Goal: Navigation & Orientation: Find specific page/section

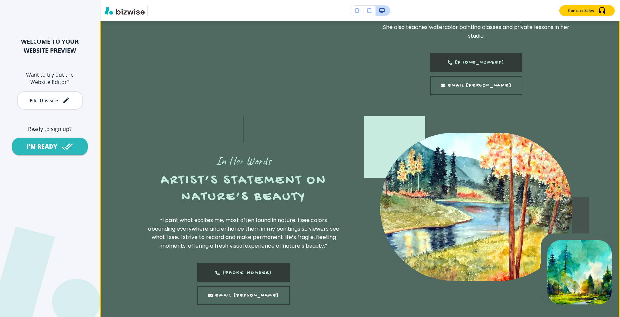
scroll to position [963, 0]
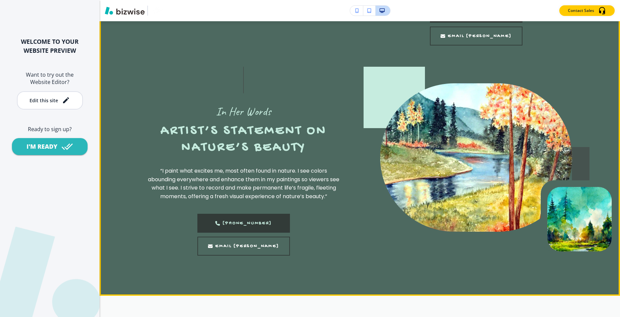
click at [449, 153] on img at bounding box center [476, 157] width 192 height 148
click at [479, 162] on img at bounding box center [476, 157] width 192 height 148
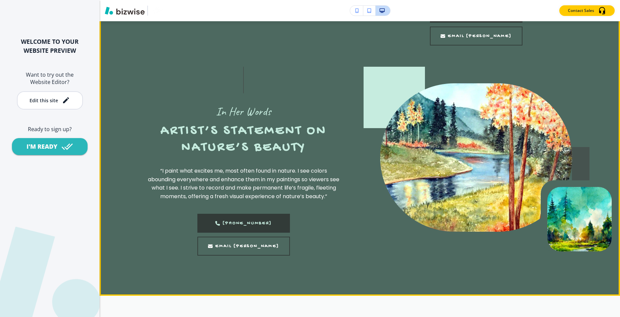
click at [479, 162] on img at bounding box center [476, 157] width 192 height 148
click at [466, 163] on img at bounding box center [476, 157] width 192 height 148
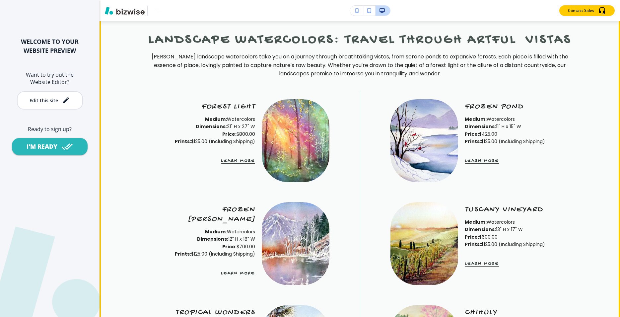
scroll to position [1270, 0]
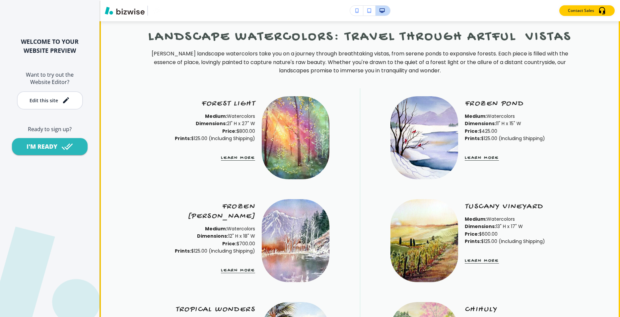
click at [295, 146] on img at bounding box center [296, 137] width 68 height 83
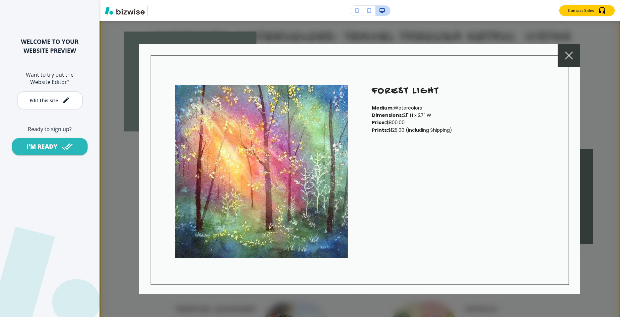
click at [569, 52] on icon at bounding box center [569, 55] width 8 height 8
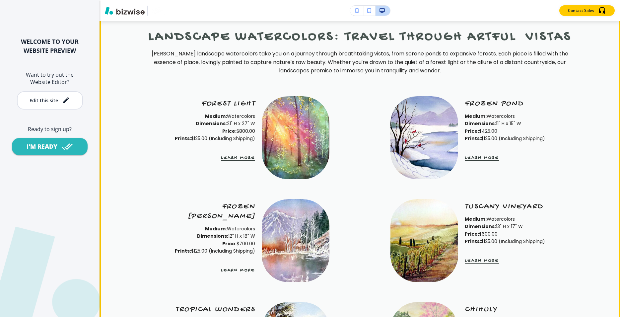
click at [291, 150] on img at bounding box center [296, 137] width 68 height 83
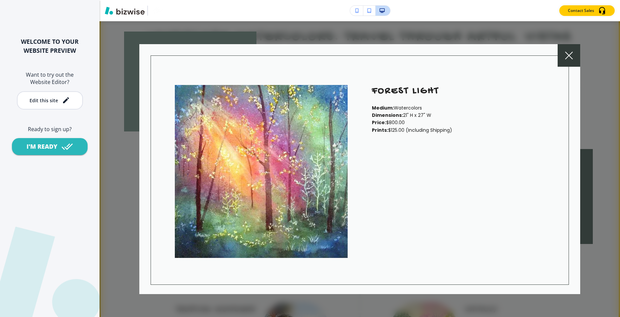
click at [570, 55] on icon at bounding box center [569, 55] width 8 height 8
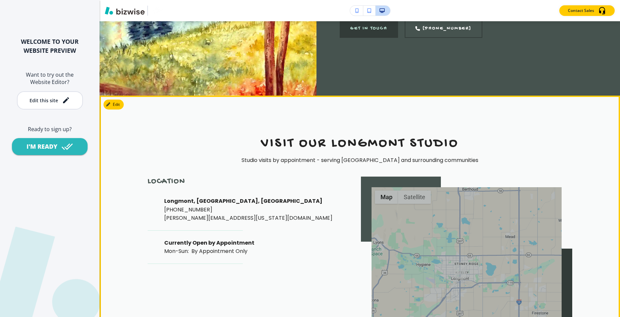
scroll to position [3985, 0]
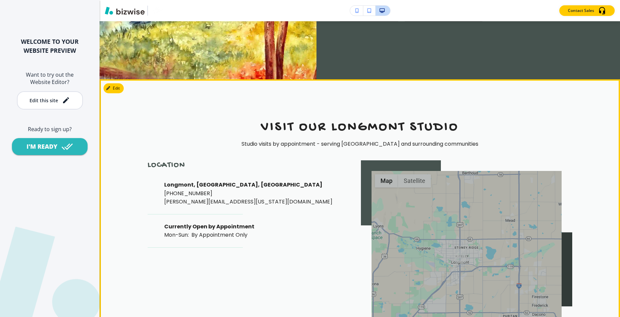
click at [290, 172] on div "Location [GEOGRAPHIC_DATA], [GEOGRAPHIC_DATA], [GEOGRAPHIC_DATA] [PHONE_NUMBER]…" at bounding box center [243, 207] width 190 height 95
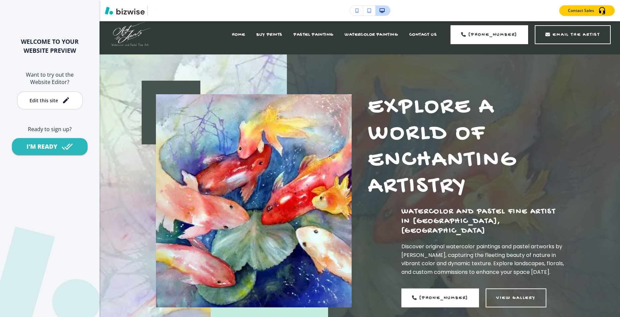
scroll to position [0, 0]
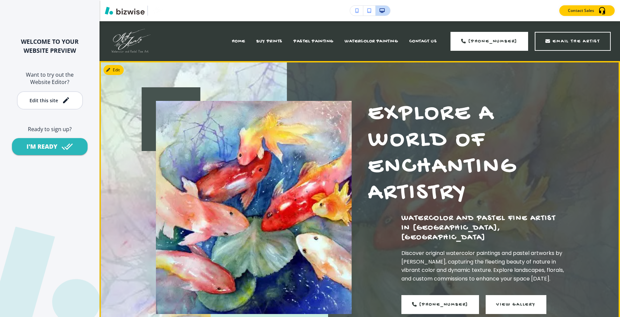
click at [500, 295] on button "View Gallery" at bounding box center [516, 304] width 61 height 19
